Goal: Task Accomplishment & Management: Manage account settings

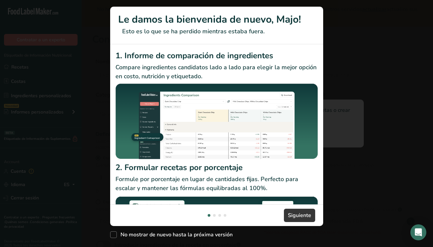
click at [276, 96] on div "1. Informe de comparación de ingredientes Compare ingredientes candidatos lado …" at bounding box center [216, 106] width 202 height 112
click at [308, 216] on span "Siguiente" at bounding box center [299, 215] width 23 height 8
click at [422, 13] on button "New Features" at bounding box center [421, 12] width 11 height 11
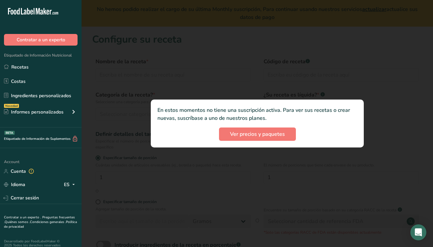
scroll to position [0, 213]
click at [281, 132] on span "Ver precios y paquetes" at bounding box center [257, 134] width 55 height 8
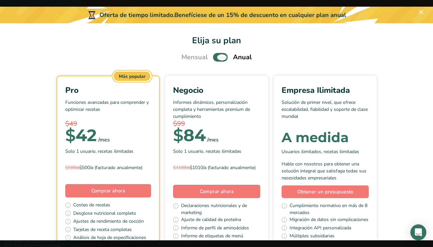
click at [223, 54] on span "Pick Your Pricing Plan Modal" at bounding box center [220, 57] width 15 height 8
click at [217, 55] on input "Pick Your Pricing Plan Modal" at bounding box center [215, 57] width 4 height 4
checkbox input "false"
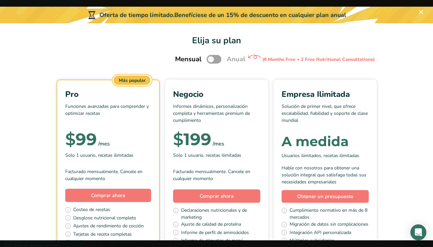
click at [121, 46] on h1 "Elija su plan" at bounding box center [216, 40] width 433 height 13
click at [421, 12] on button "Pick Your Pricing Plan Modal" at bounding box center [421, 12] width 11 height 11
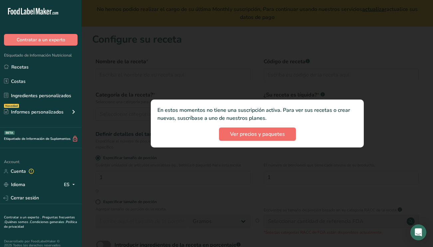
click at [267, 135] on span "Ver precios y paquetes" at bounding box center [257, 134] width 55 height 8
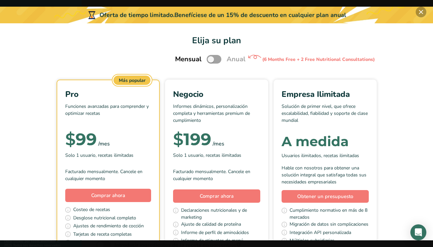
click at [418, 12] on button "Pick Your Pricing Plan Modal" at bounding box center [421, 12] width 11 height 11
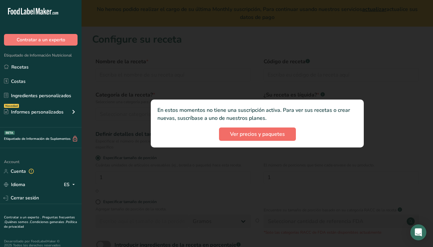
click at [265, 133] on span "Ver precios y paquetes" at bounding box center [257, 134] width 55 height 8
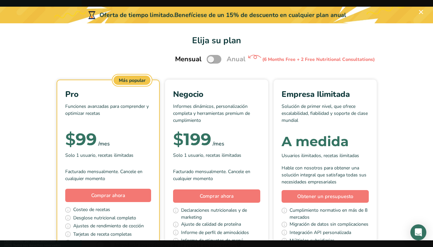
click at [215, 61] on span "Pick Your Pricing Plan Modal" at bounding box center [214, 59] width 15 height 8
click at [211, 61] on input "Pick Your Pricing Plan Modal" at bounding box center [209, 59] width 4 height 4
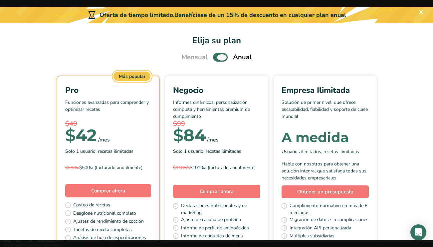
click at [224, 56] on span "Pick Your Pricing Plan Modal" at bounding box center [220, 57] width 15 height 8
click at [217, 56] on input "Pick Your Pricing Plan Modal" at bounding box center [215, 57] width 4 height 4
checkbox input "false"
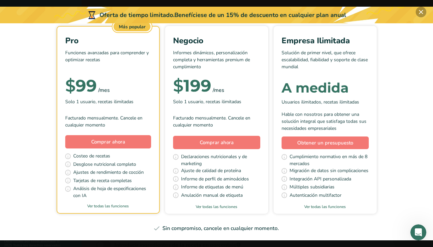
click at [423, 11] on button "Pick Your Pricing Plan Modal" at bounding box center [421, 12] width 11 height 11
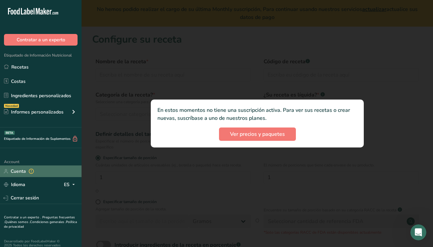
click at [26, 169] on link "Cuenta" at bounding box center [41, 171] width 82 height 12
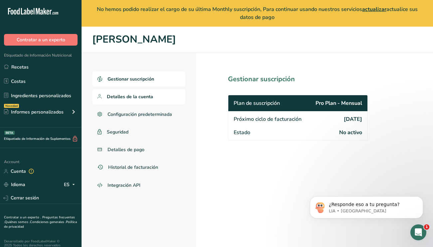
click at [154, 96] on link "Detalles de la cuenta" at bounding box center [138, 96] width 93 height 15
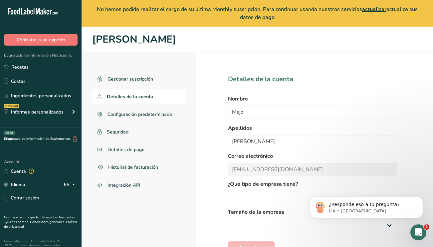
select select
select select "2"
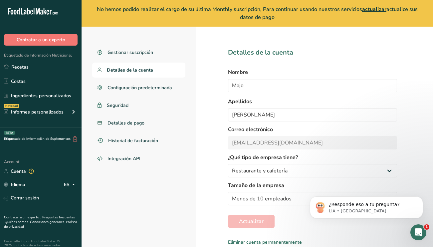
scroll to position [27, 0]
click at [421, 199] on icon "Dismiss notification" at bounding box center [421, 198] width 4 height 4
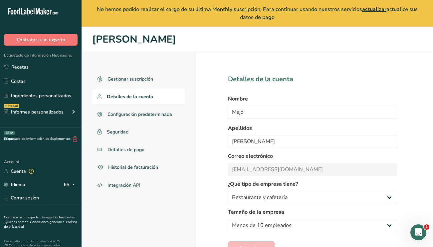
scroll to position [0, 0]
click at [136, 77] on span "Gestionar suscripción" at bounding box center [130, 79] width 47 height 7
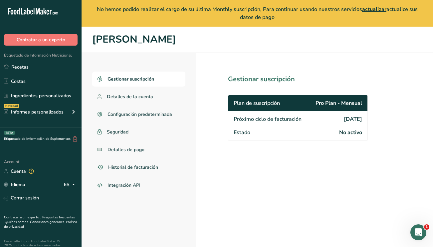
click at [350, 134] on span "No activo" at bounding box center [350, 132] width 23 height 8
click at [344, 119] on span "[DATE]" at bounding box center [353, 119] width 18 height 8
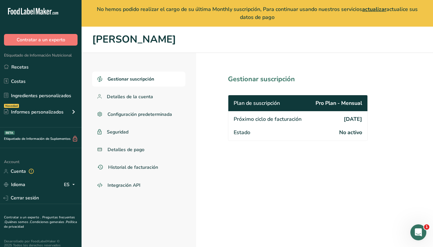
click at [344, 119] on span "[DATE]" at bounding box center [353, 119] width 18 height 8
click at [146, 103] on link "Detalles de la cuenta" at bounding box center [138, 96] width 93 height 15
select select "2"
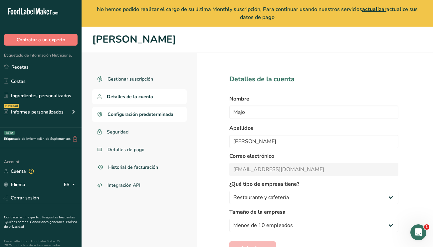
click at [127, 116] on span "Configuración predeterminada" at bounding box center [140, 114] width 66 height 7
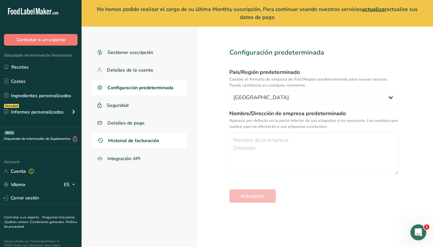
scroll to position [27, 0]
click at [145, 110] on link "Seguridad" at bounding box center [139, 105] width 95 height 15
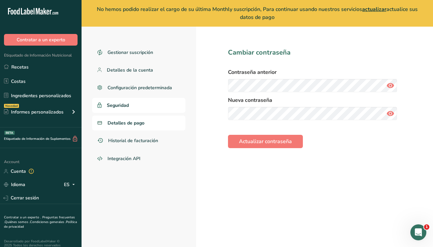
click at [143, 121] on span "Detalles de pago" at bounding box center [125, 122] width 37 height 7
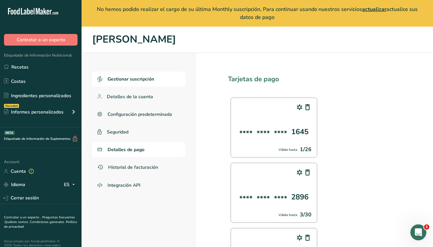
click at [124, 74] on link "Gestionar suscripción" at bounding box center [138, 79] width 93 height 15
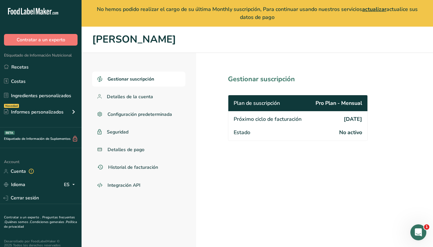
click at [285, 121] on span "Próximo ciclo de facturación" at bounding box center [268, 119] width 68 height 8
click at [290, 115] on span "Próximo ciclo de facturación" at bounding box center [268, 119] width 68 height 8
click at [301, 101] on div "Plan de suscripción Pro Plan - Mensual" at bounding box center [297, 103] width 139 height 16
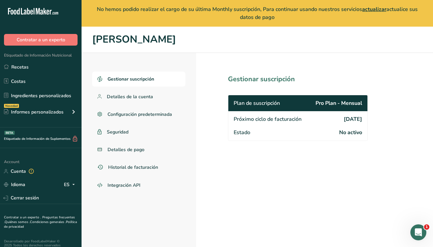
click at [269, 101] on span "Plan de suscripción" at bounding box center [257, 103] width 46 height 8
click at [272, 79] on h1 "Gestionar suscripción" at bounding box center [312, 79] width 169 height 10
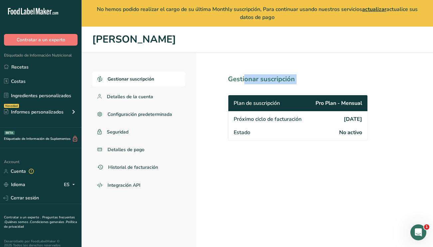
click at [272, 79] on h1 "Gestionar suscripción" at bounding box center [312, 79] width 169 height 10
drag, startPoint x: 302, startPoint y: 90, endPoint x: 356, endPoint y: 108, distance: 56.9
click at [356, 108] on section "Gestionar suscripción Plan de suscripción Pro Plan - Mensual Próximo ciclo de f…" at bounding box center [312, 163] width 233 height 221
click at [367, 105] on section "Gestionar suscripción Plan de suscripción Pro Plan - Mensual Próximo ciclo de f…" at bounding box center [312, 163] width 233 height 221
drag, startPoint x: 367, startPoint y: 105, endPoint x: 209, endPoint y: 87, distance: 159.7
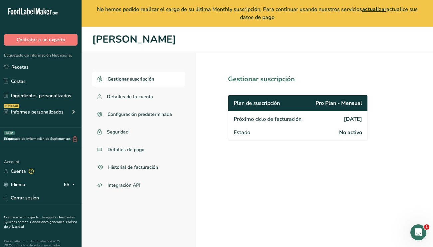
click at [209, 87] on section "Gestionar suscripción Plan de suscripción Pro Plan - Mensual Próximo ciclo de f…" at bounding box center [312, 163] width 233 height 221
click at [132, 93] on span "Detalles de la cuenta" at bounding box center [130, 96] width 46 height 7
select select "2"
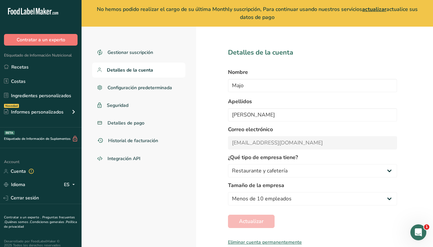
scroll to position [27, 0]
click at [146, 56] on link "Gestionar suscripción" at bounding box center [138, 52] width 93 height 15
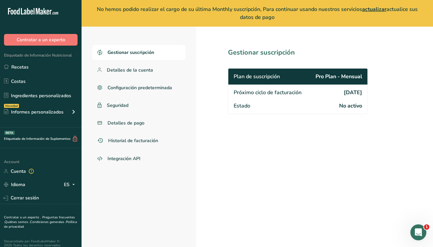
click at [247, 106] on span "Estado" at bounding box center [242, 106] width 17 height 8
click at [73, 68] on link "Recetas" at bounding box center [41, 67] width 82 height 13
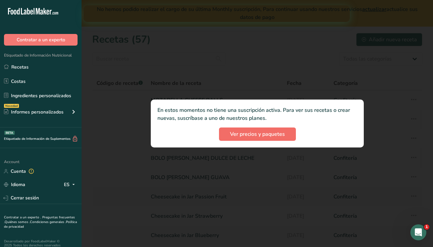
click at [279, 136] on span "Ver precios y paquetes" at bounding box center [257, 134] width 55 height 8
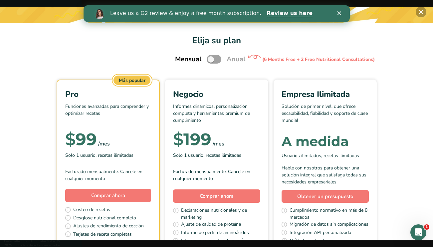
click at [421, 13] on button "Pick Your Pricing Plan Modal" at bounding box center [421, 12] width 11 height 11
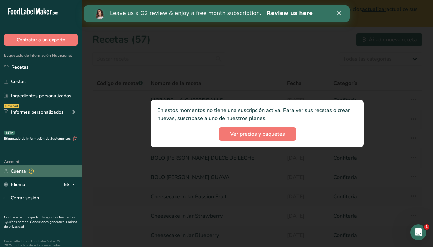
click at [16, 174] on link "Cuenta" at bounding box center [41, 171] width 82 height 12
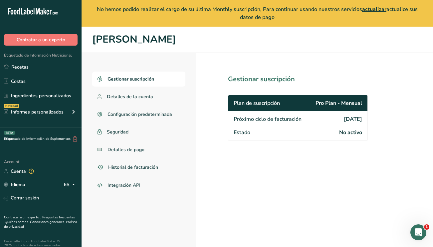
click at [152, 82] on span "Gestionar suscripción" at bounding box center [130, 79] width 47 height 7
click at [142, 81] on span "Gestionar suscripción" at bounding box center [130, 79] width 47 height 7
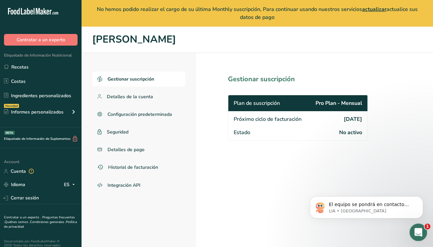
click at [422, 232] on div "Abrir Intercom Messenger" at bounding box center [417, 231] width 22 height 22
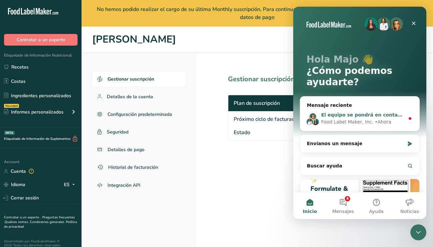
click at [391, 116] on span "El equipo se pondrá en contacto contigo. Food Label Maker, Inc. volverá [DATE]." at bounding box center [426, 114] width 210 height 5
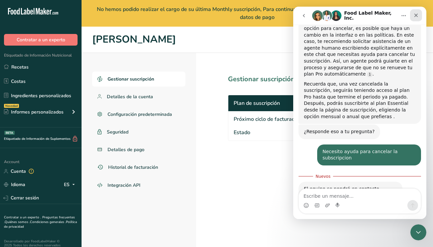
click at [416, 18] on icon "Cerrar" at bounding box center [415, 15] width 5 height 5
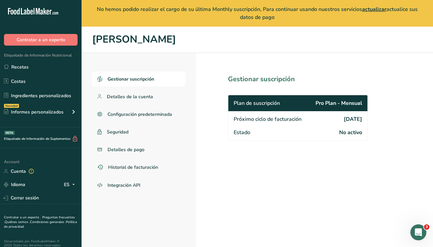
click at [372, 11] on span "actualizar" at bounding box center [374, 9] width 24 height 7
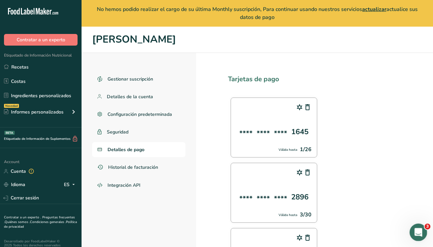
click at [419, 234] on icon "Abrir Intercom Messenger" at bounding box center [417, 231] width 11 height 11
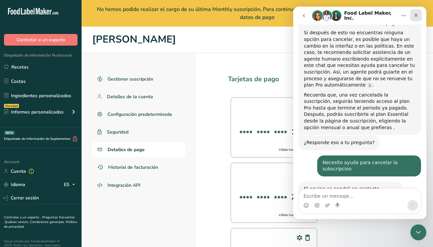
click at [416, 18] on div "Cerrar" at bounding box center [416, 15] width 12 height 12
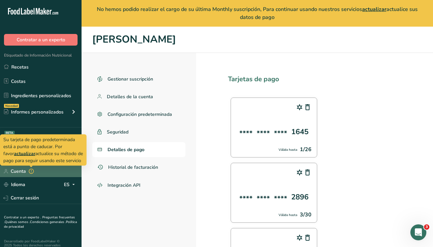
click at [35, 172] on span at bounding box center [31, 171] width 8 height 8
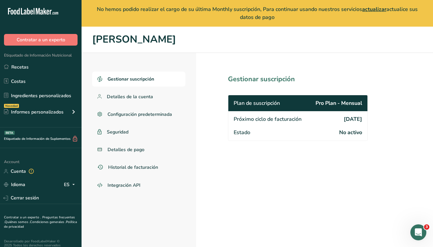
click at [146, 83] on link "Gestionar suscripción" at bounding box center [138, 79] width 93 height 15
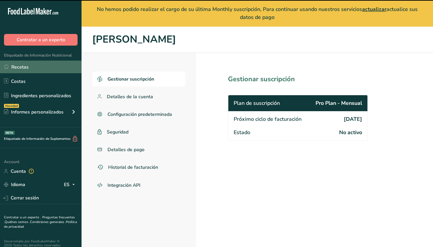
click at [35, 68] on link "Recetas" at bounding box center [41, 67] width 82 height 13
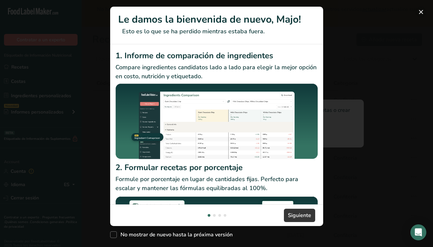
click at [421, 14] on button "New Features" at bounding box center [421, 12] width 11 height 11
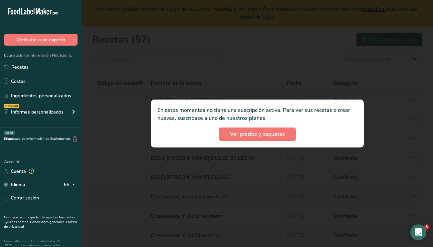
click at [421, 9] on div at bounding box center [257, 123] width 351 height 247
click at [262, 138] on span "Ver precios y paquetes" at bounding box center [257, 134] width 55 height 8
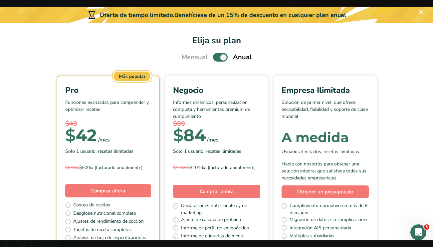
click at [269, 133] on div "Más popular Pro Funciones avanzadas para comprender y optimizar recetas $49 $ 4…" at bounding box center [216, 169] width 433 height 187
click at [226, 58] on span "Pick Your Pricing Plan Modal" at bounding box center [220, 57] width 15 height 8
click at [217, 58] on input "Pick Your Pricing Plan Modal" at bounding box center [215, 57] width 4 height 4
checkbox input "false"
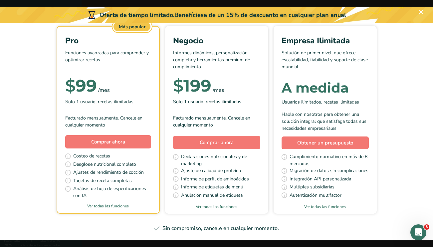
scroll to position [58, 0]
click at [114, 206] on link "Ver todas las funciones" at bounding box center [108, 206] width 102 height 6
click at [424, 231] on div "Abrir Intercom Messenger" at bounding box center [417, 231] width 22 height 22
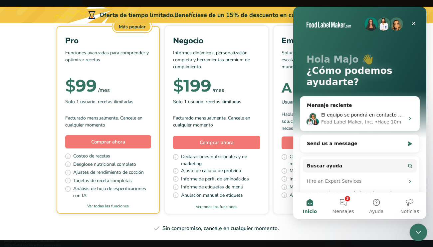
scroll to position [0, 0]
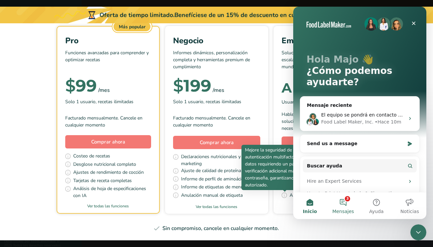
click at [347, 204] on button "3 Mensajes" at bounding box center [342, 205] width 33 height 27
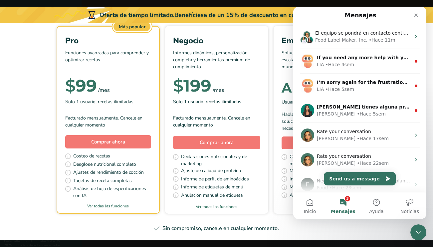
click at [347, 203] on button "3 Mensajes" at bounding box center [342, 205] width 33 height 27
click at [420, 13] on div "Cerrar" at bounding box center [416, 15] width 12 height 12
